Goal: Check status

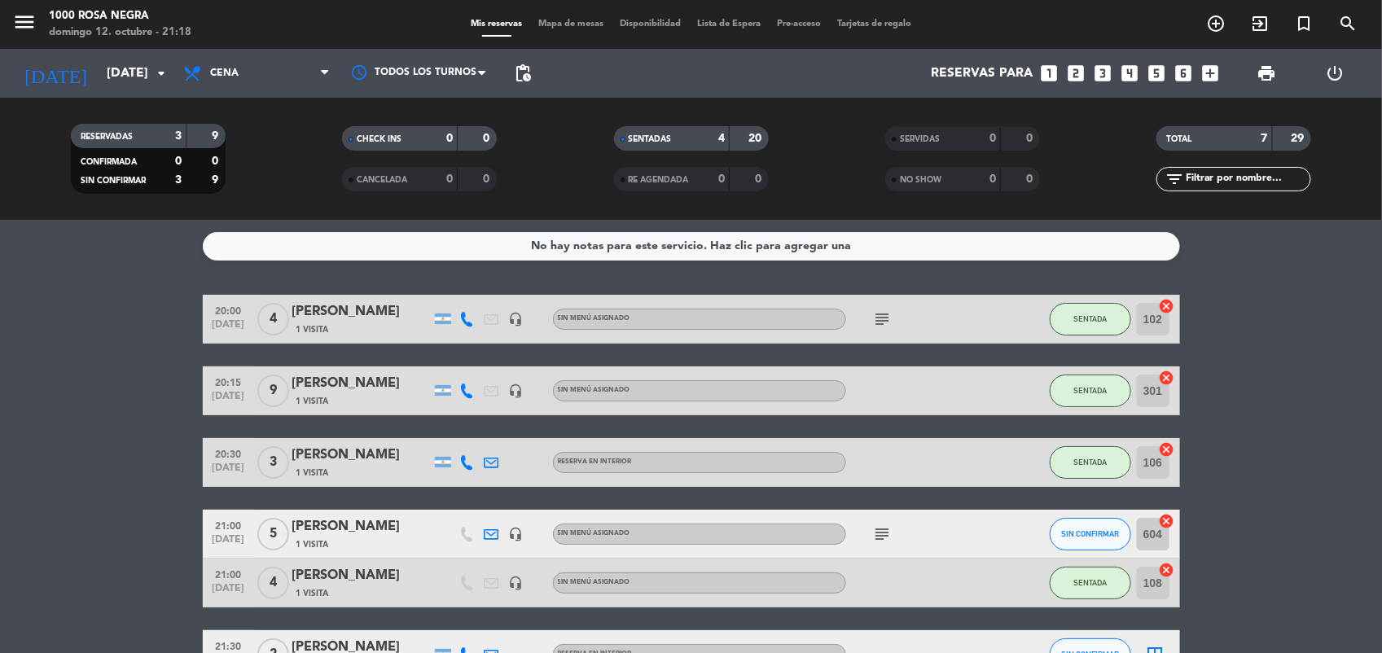
click at [1338, 361] on bookings-row "20:00 [DATE] 4 [PERSON_NAME] 1 Visita headset_mic Sin menú asignado subject SEN…" at bounding box center [691, 511] width 1382 height 433
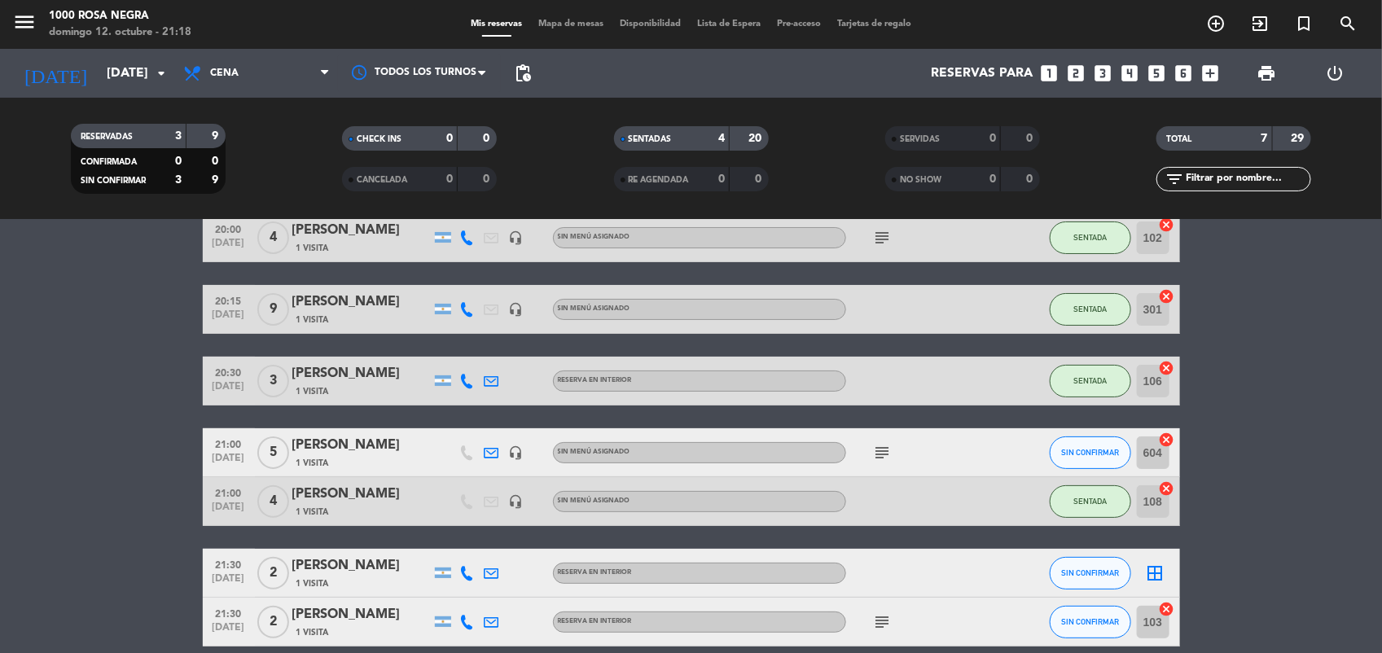
scroll to position [122, 0]
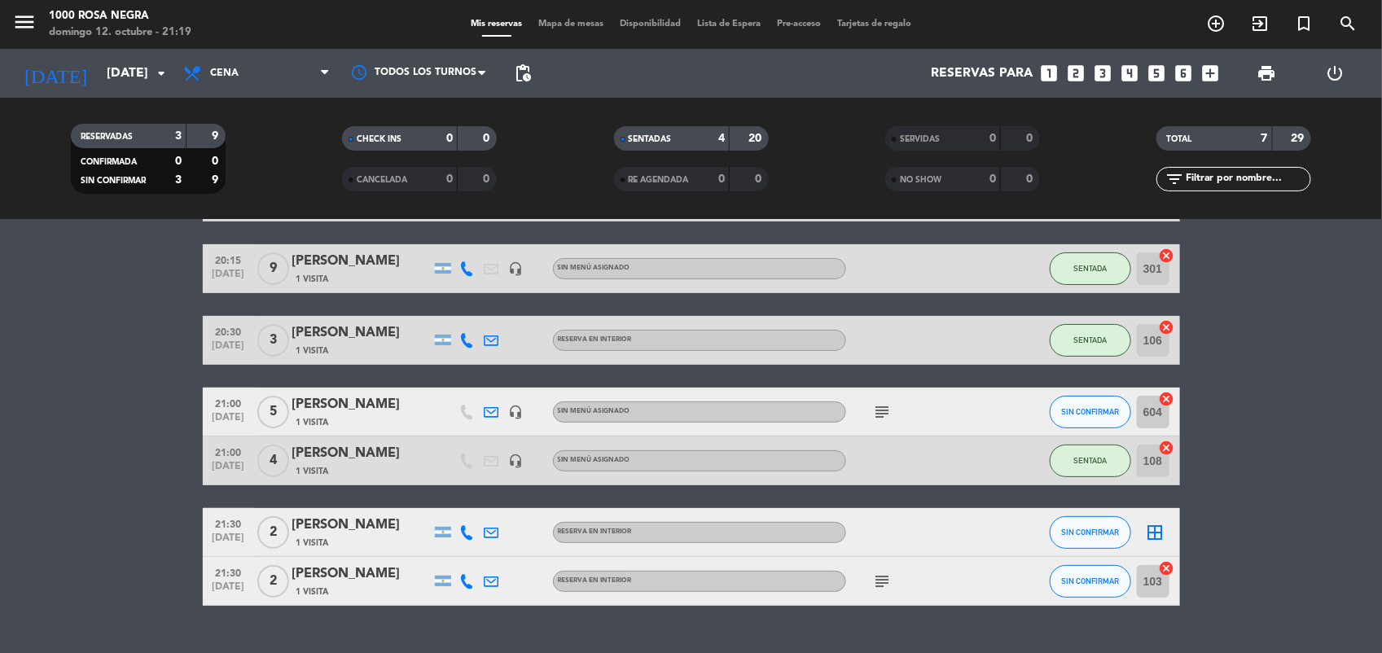
click at [885, 410] on icon "subject" at bounding box center [883, 412] width 20 height 20
click at [455, 405] on div at bounding box center [467, 412] width 24 height 48
click at [465, 410] on icon at bounding box center [467, 412] width 15 height 15
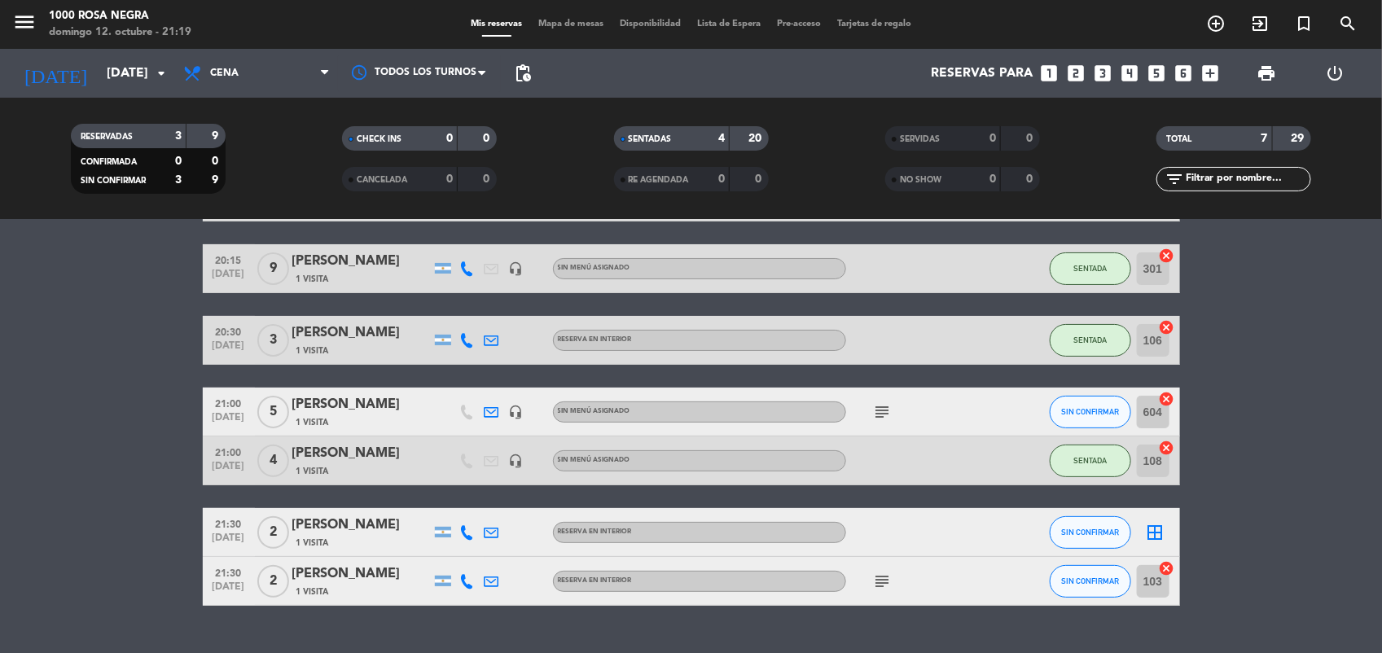
click at [465, 410] on icon at bounding box center [467, 412] width 15 height 15
click at [471, 413] on icon at bounding box center [467, 412] width 15 height 15
click at [463, 412] on icon at bounding box center [467, 412] width 15 height 15
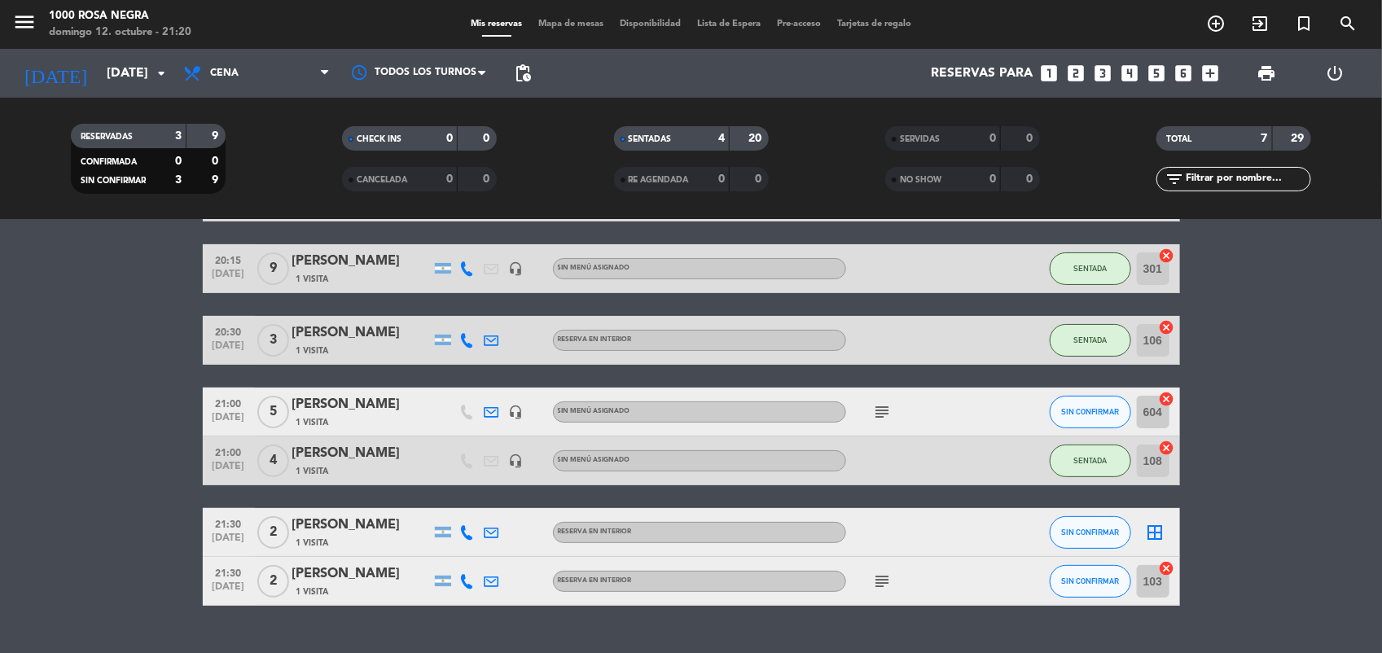
click at [396, 405] on div "[PERSON_NAME]" at bounding box center [361, 404] width 138 height 21
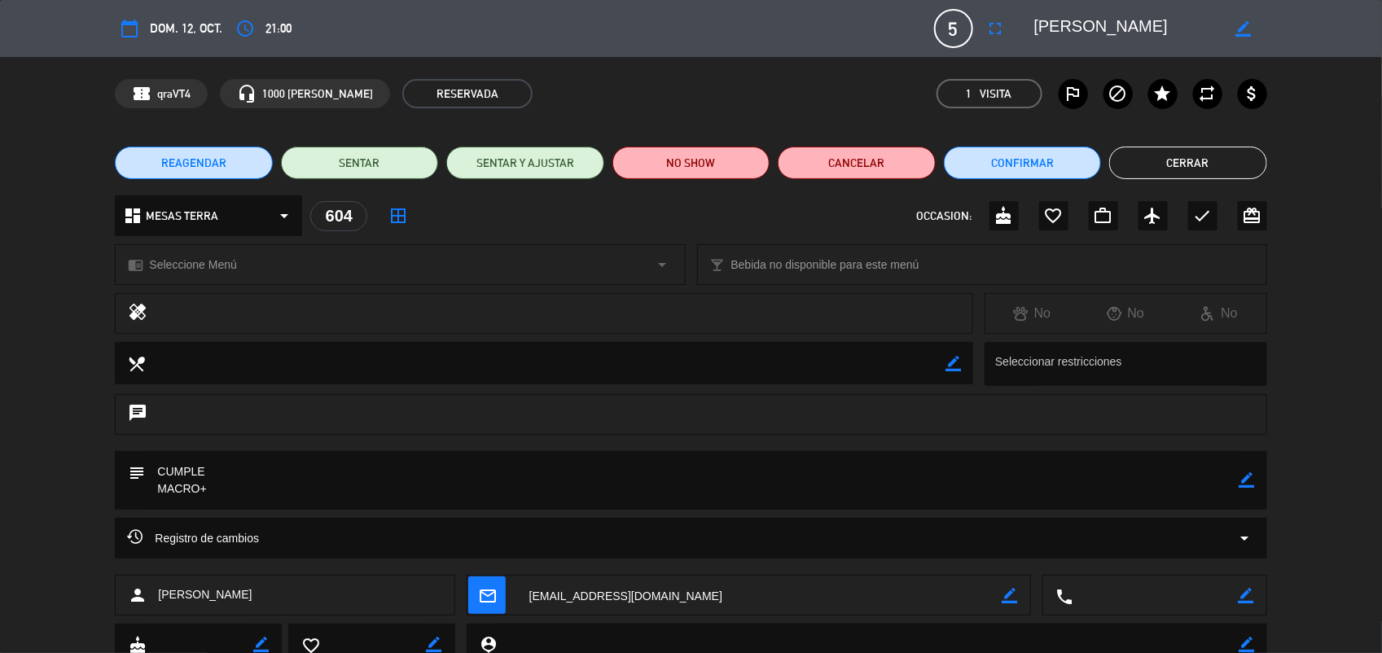
click at [1343, 310] on div "healing No No No" at bounding box center [691, 317] width 1382 height 49
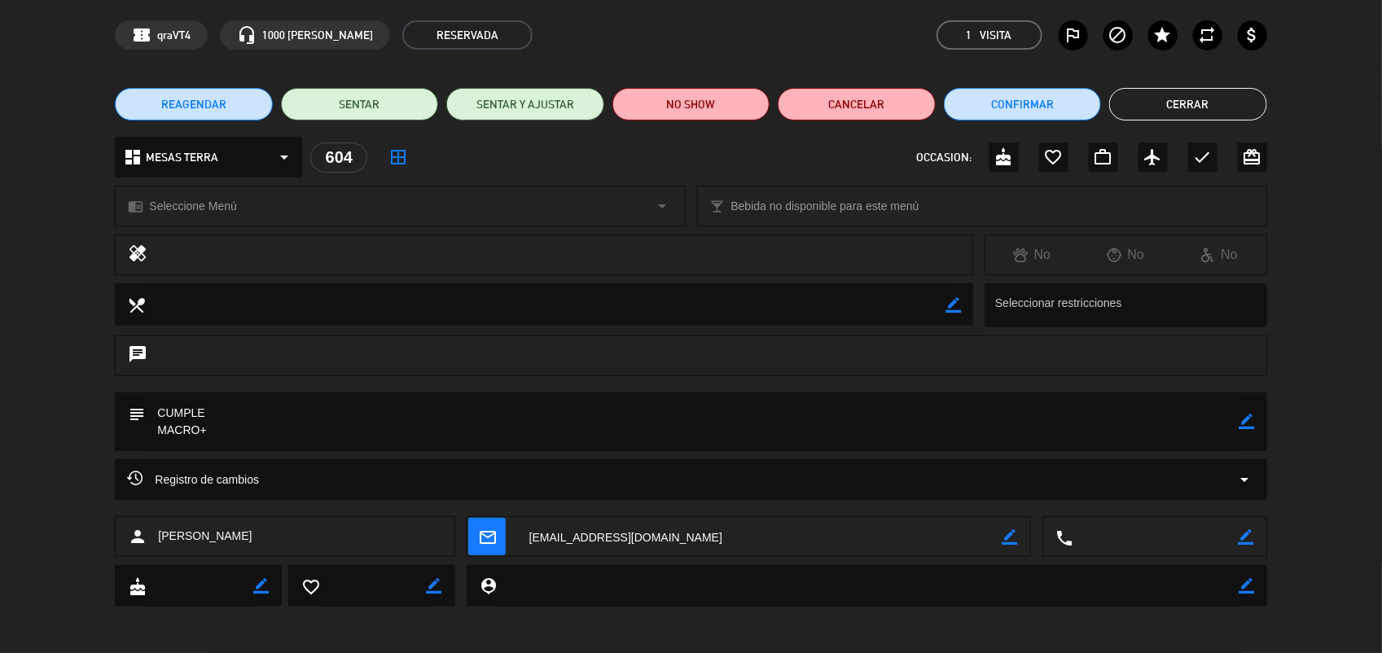
scroll to position [59, 0]
click at [1220, 104] on button "Cerrar" at bounding box center [1188, 103] width 157 height 33
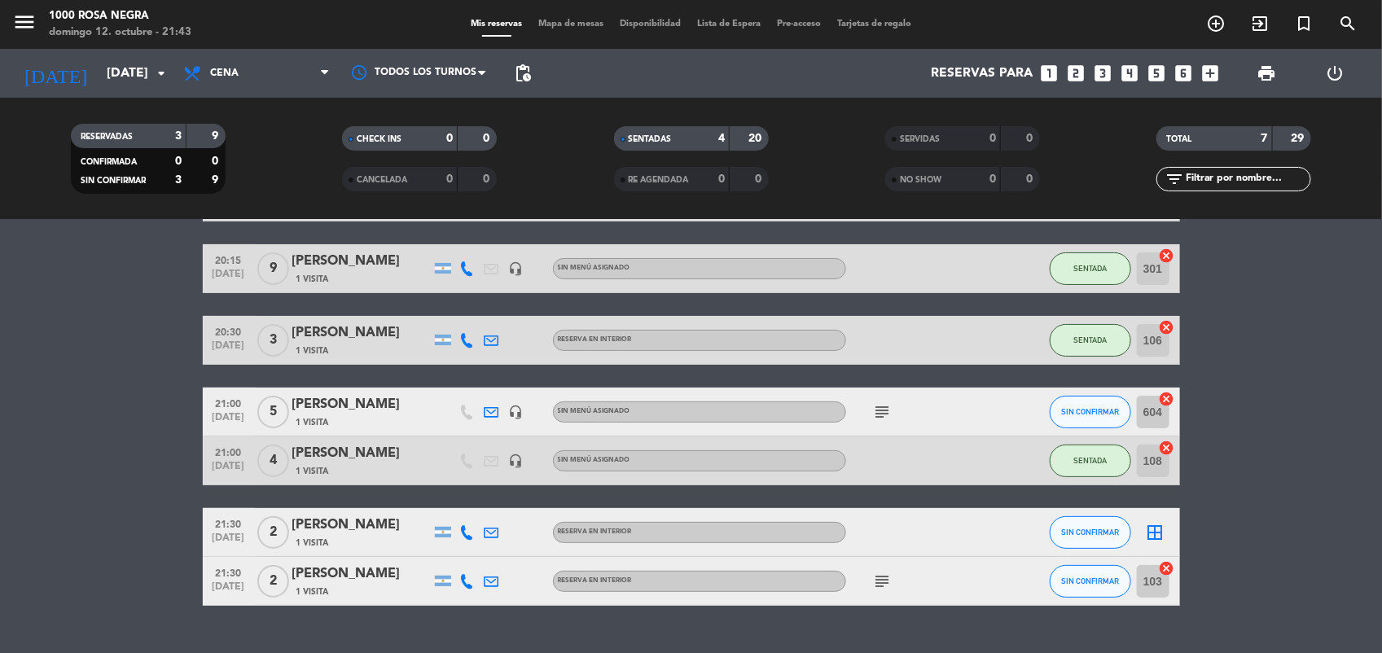
click at [1252, 324] on bookings-row "20:00 [DATE] 4 [PERSON_NAME] 1 Visita headset_mic Sin menú asignado subject SEN…" at bounding box center [691, 389] width 1382 height 433
click at [1296, 361] on bookings-row "20:00 [DATE] 4 [PERSON_NAME] 1 Visita headset_mic Sin menú asignado subject SEN…" at bounding box center [691, 389] width 1382 height 433
